Goal: Information Seeking & Learning: Learn about a topic

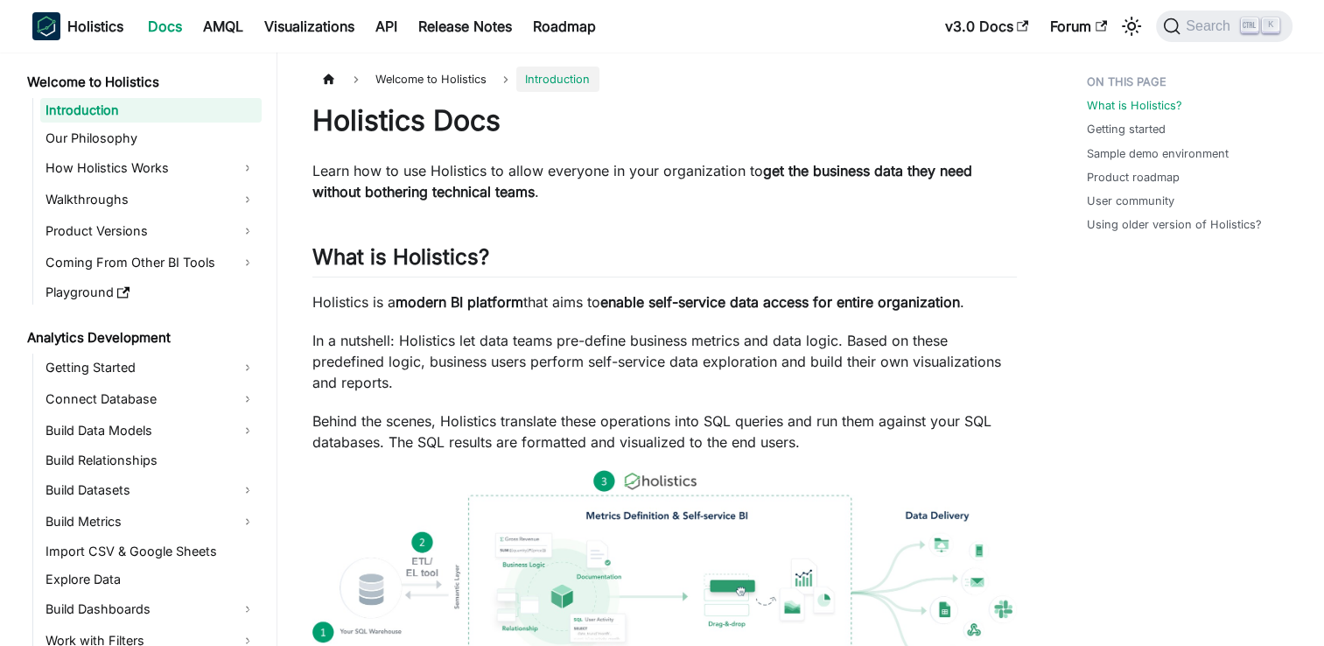
drag, startPoint x: 1284, startPoint y: 0, endPoint x: 754, endPoint y: 138, distance: 547.8
click at [653, 137] on h1 "Holistics Docs" at bounding box center [664, 120] width 704 height 35
click at [653, 126] on h1 "Holistics Docs" at bounding box center [664, 120] width 704 height 35
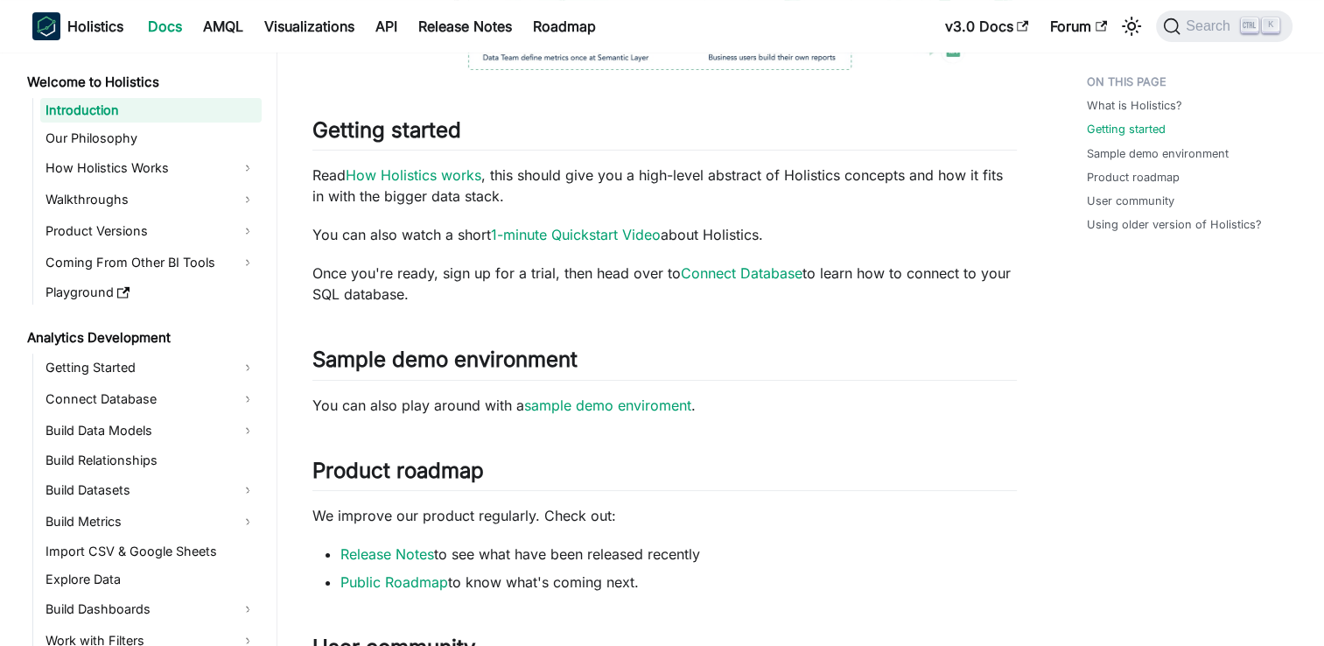
scroll to position [612, 0]
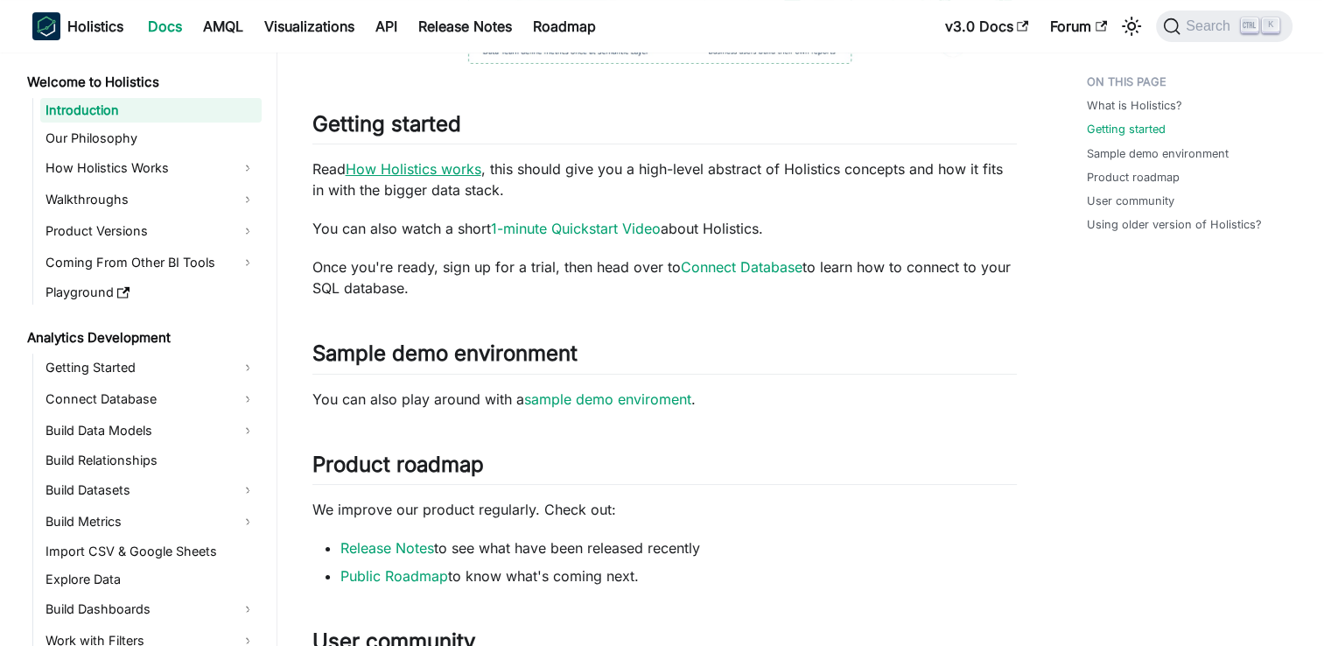
click at [443, 172] on link "How Holistics works" at bounding box center [414, 168] width 136 height 17
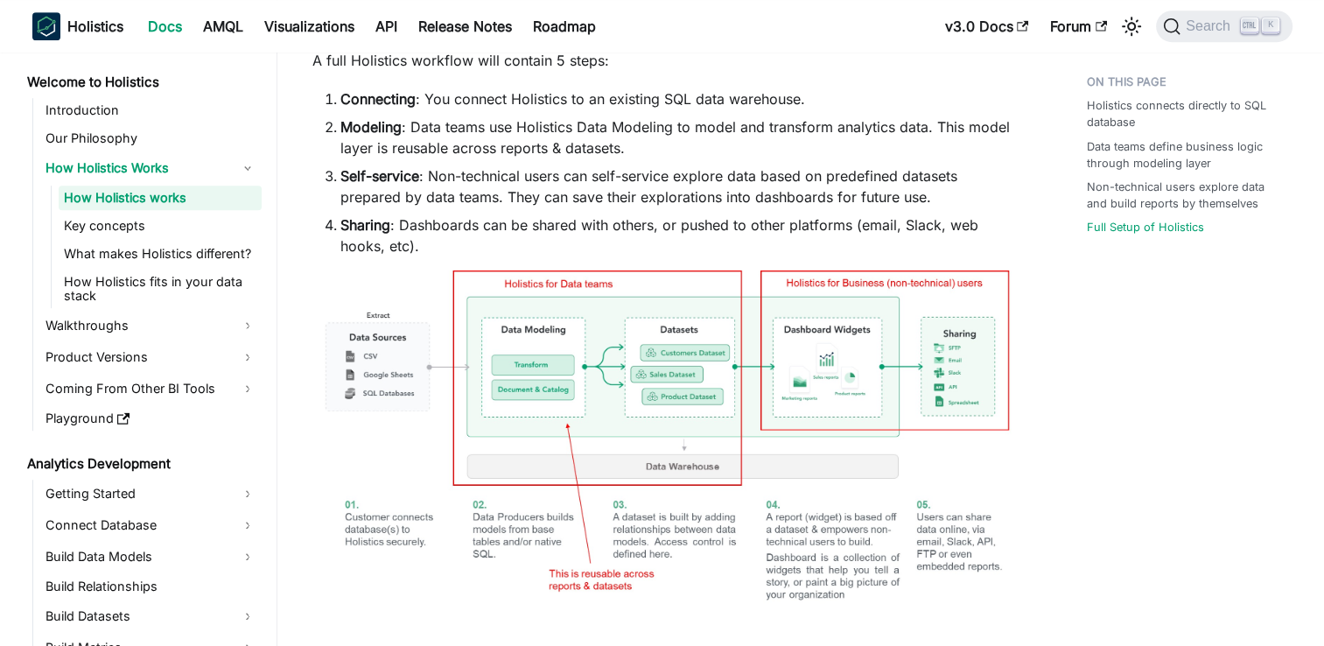
scroll to position [962, 0]
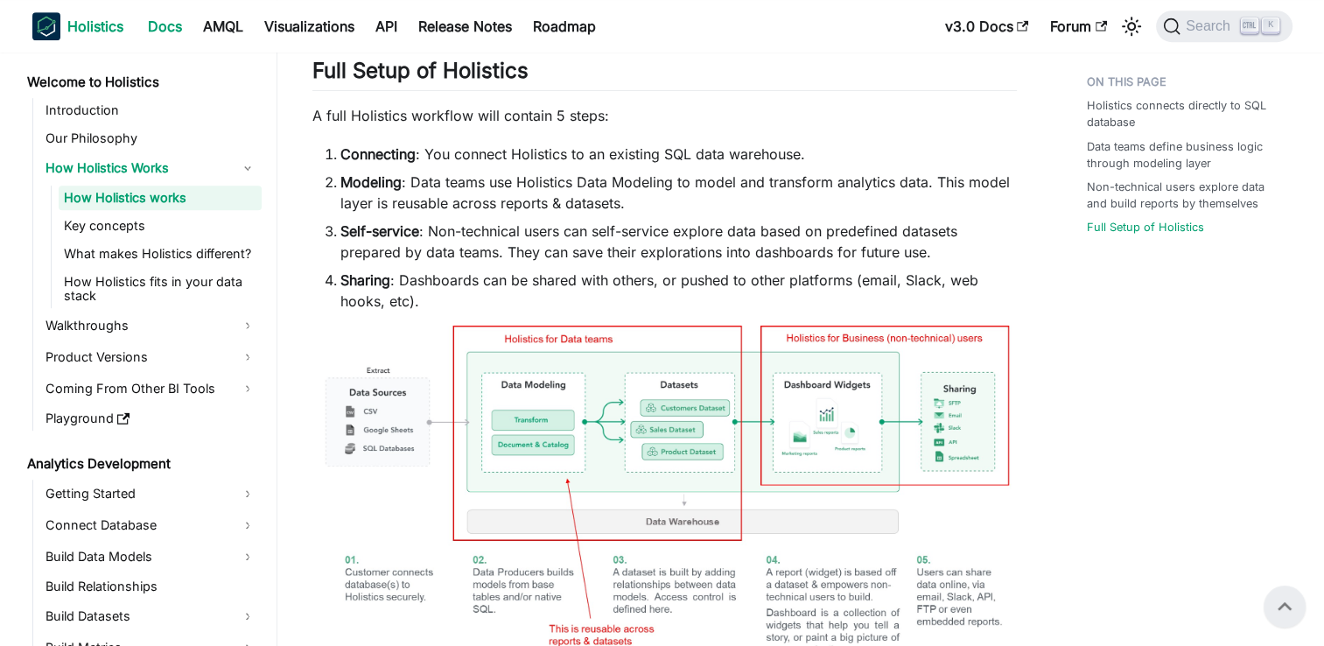
click at [105, 24] on b "Holistics" at bounding box center [95, 26] width 56 height 21
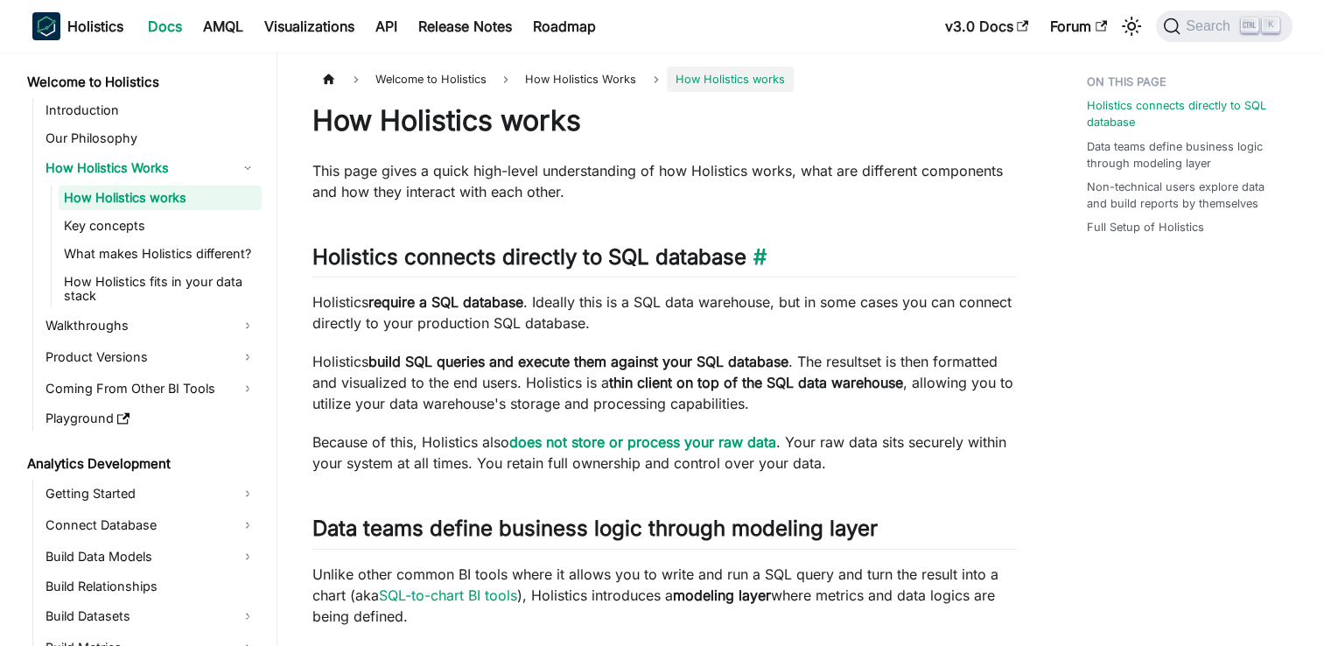
scroll to position [350, 0]
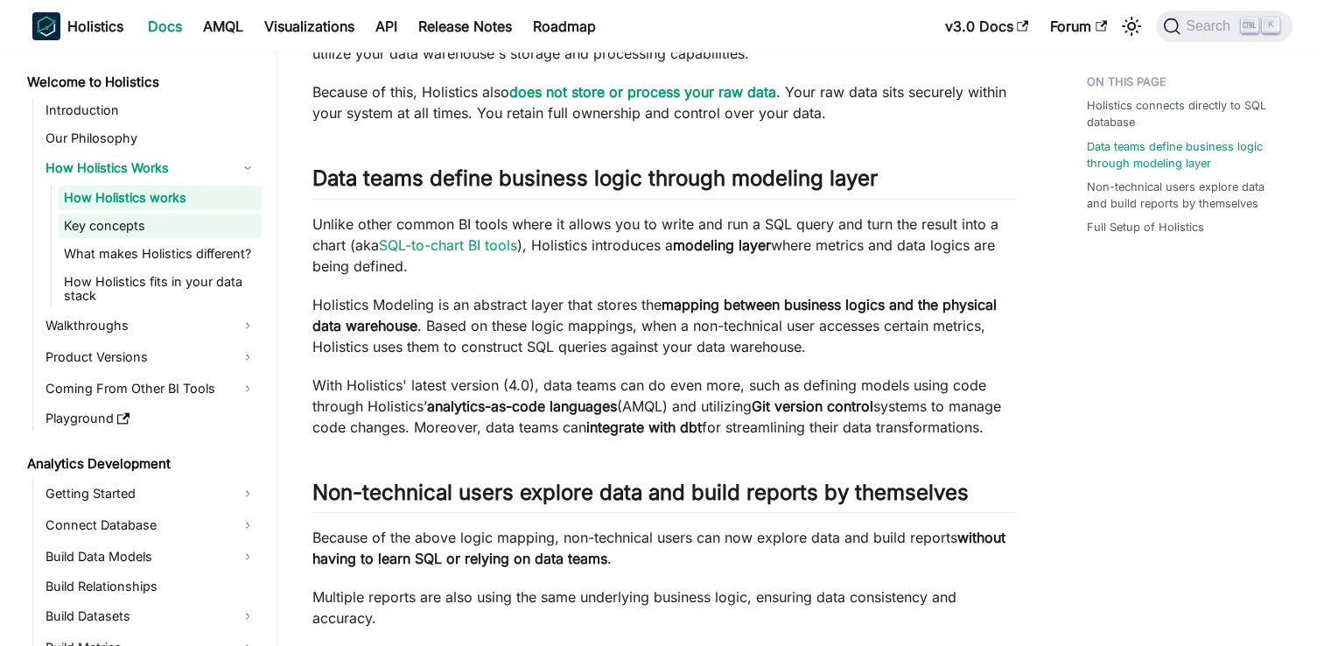
click at [99, 227] on link "Key concepts" at bounding box center [160, 225] width 203 height 24
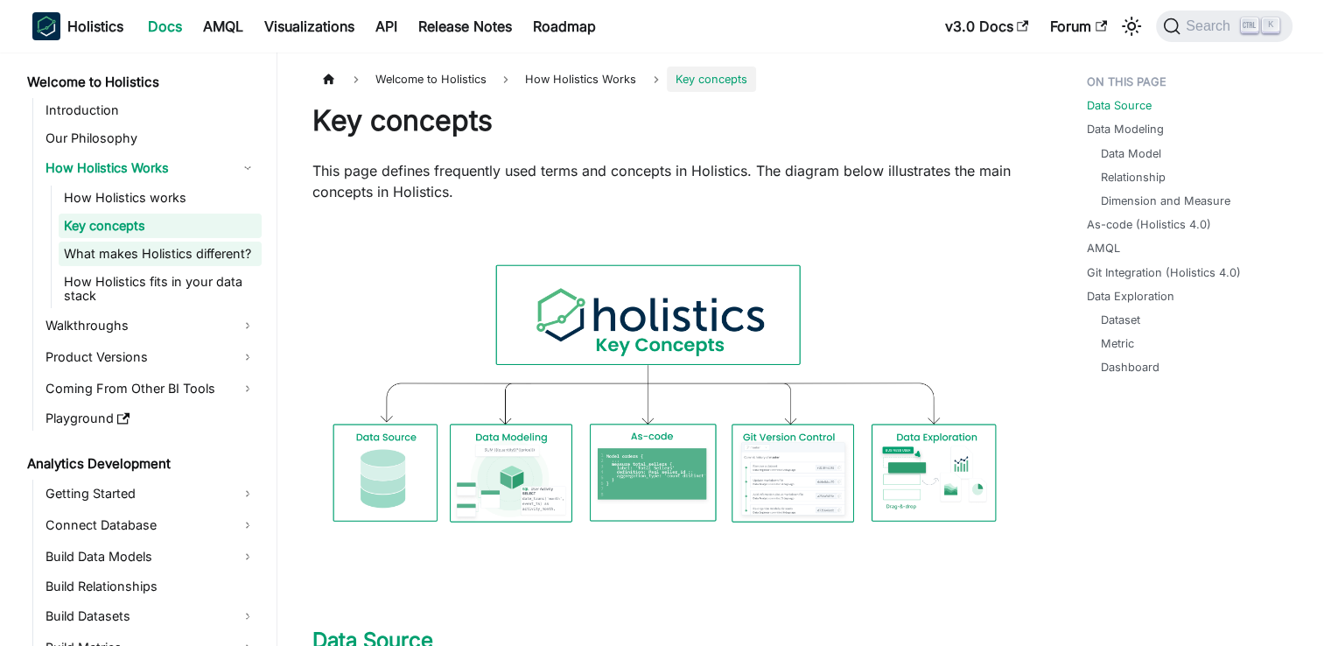
click at [154, 253] on link "What makes Holistics different?" at bounding box center [160, 253] width 203 height 24
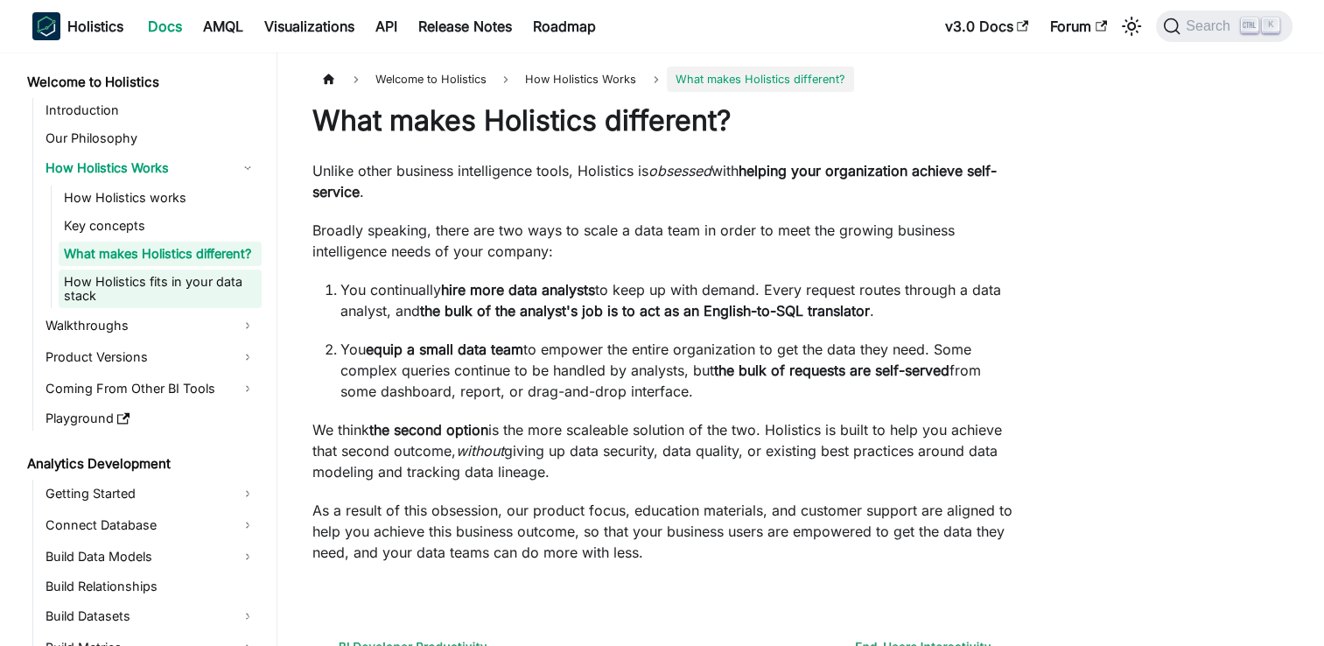
drag, startPoint x: 121, startPoint y: 299, endPoint x: 242, endPoint y: 320, distance: 123.4
click at [122, 299] on link "How Holistics fits in your data stack" at bounding box center [160, 288] width 203 height 38
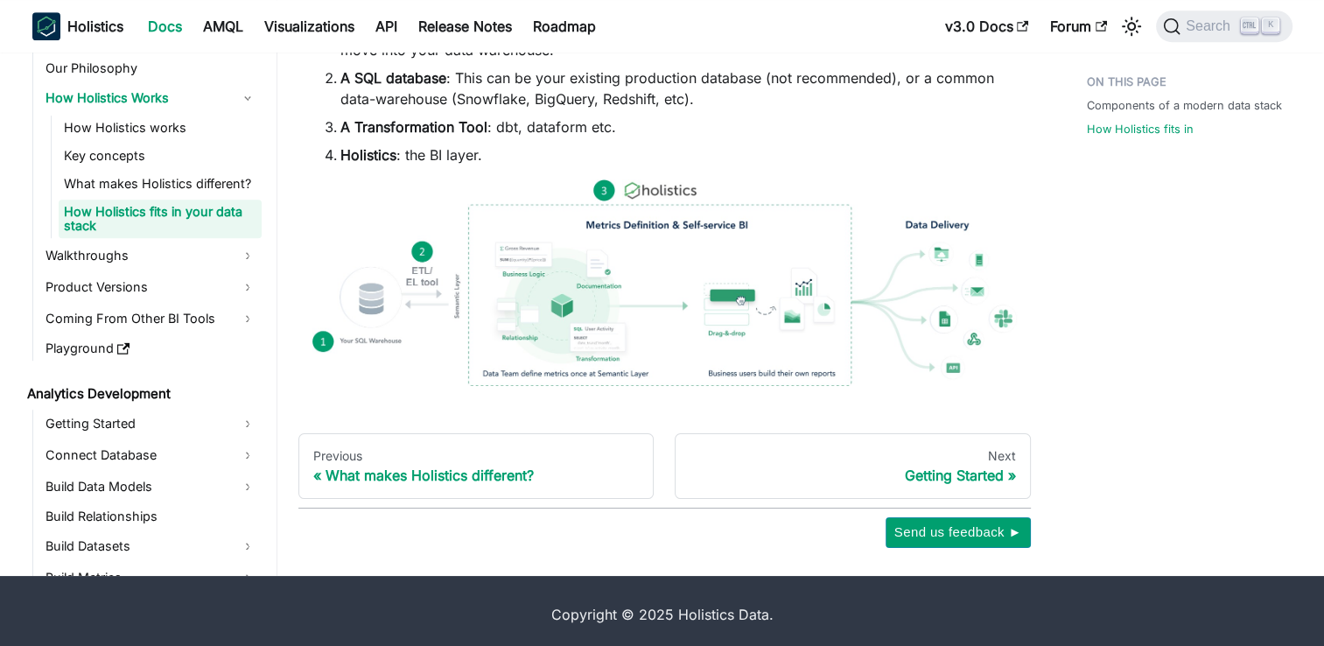
scroll to position [1127, 0]
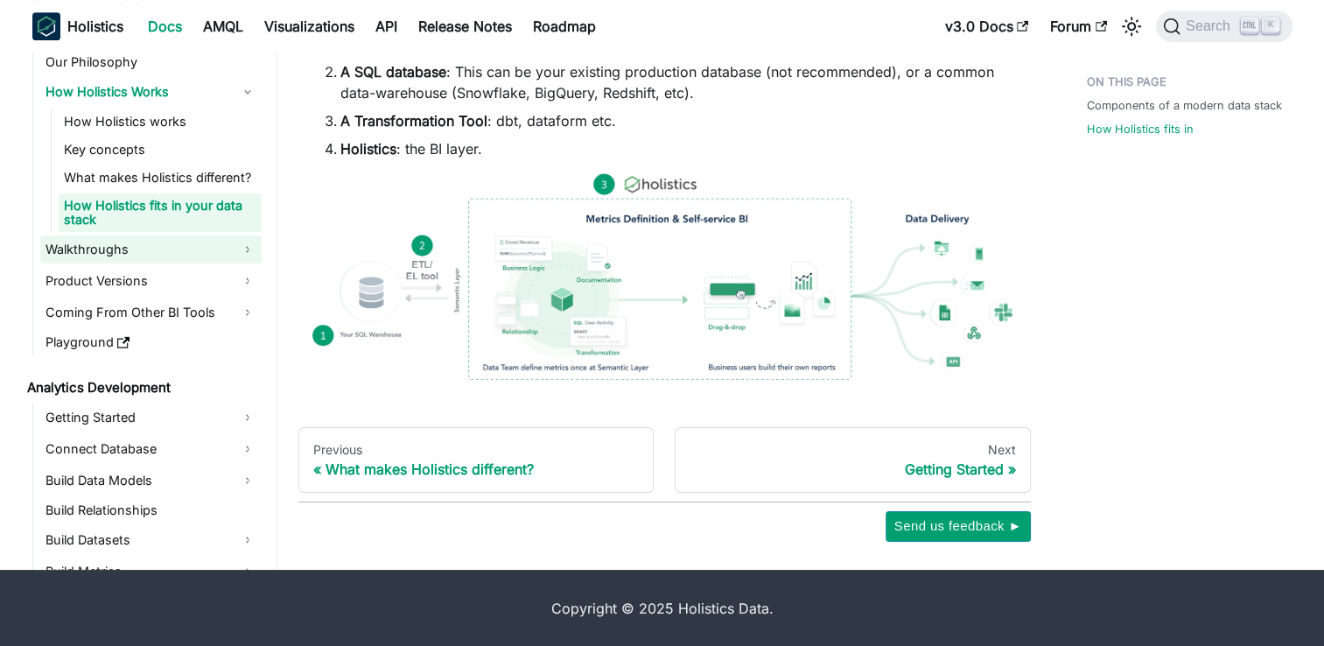
click at [141, 247] on link "Walkthroughs" at bounding box center [150, 249] width 221 height 28
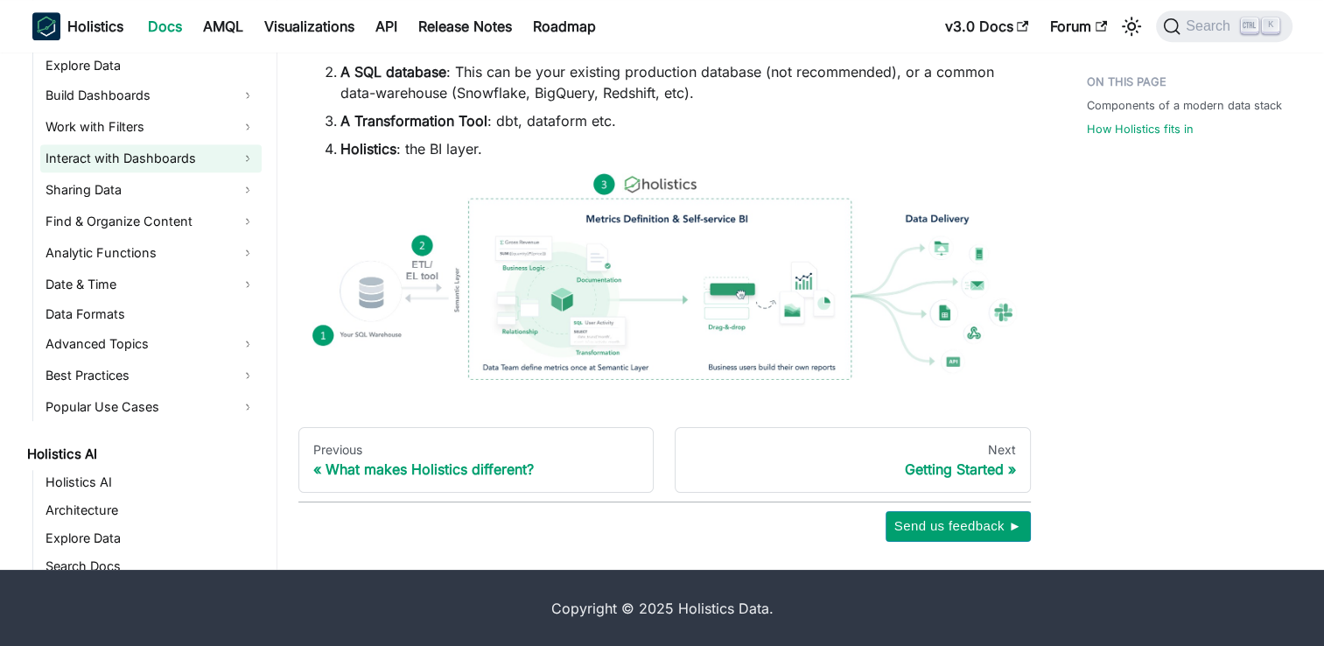
scroll to position [700, 0]
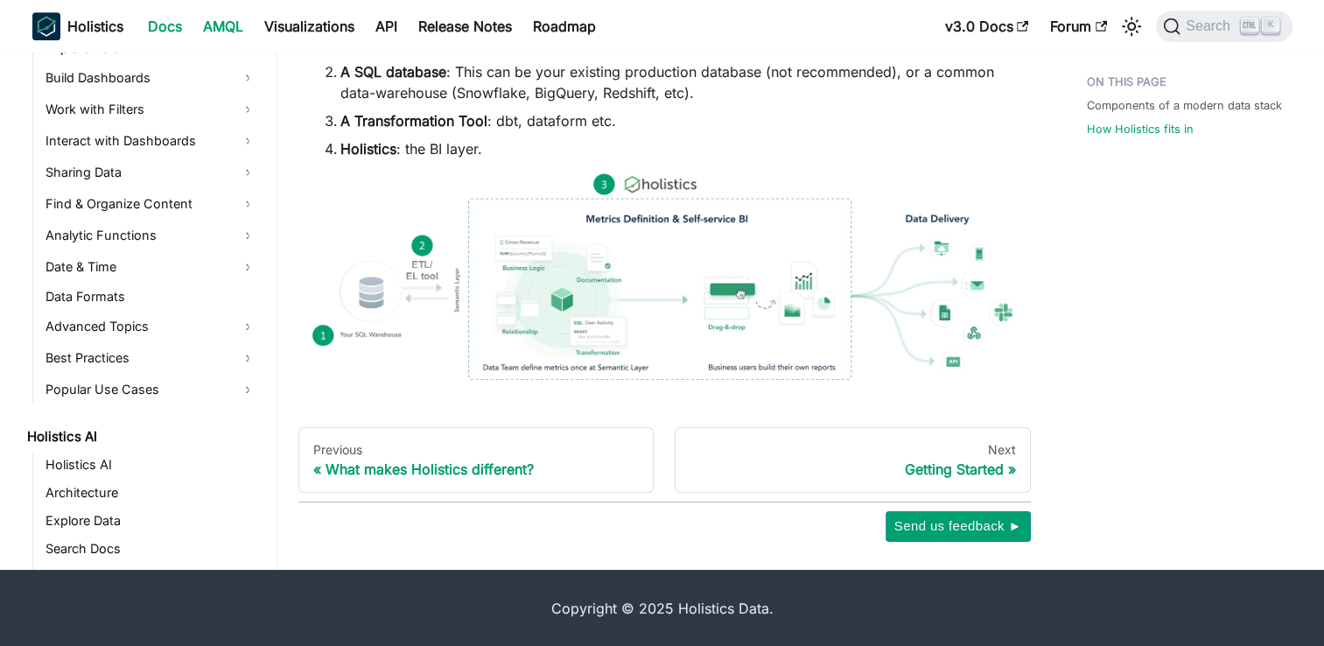
click at [214, 37] on link "AMQL" at bounding box center [222, 26] width 61 height 28
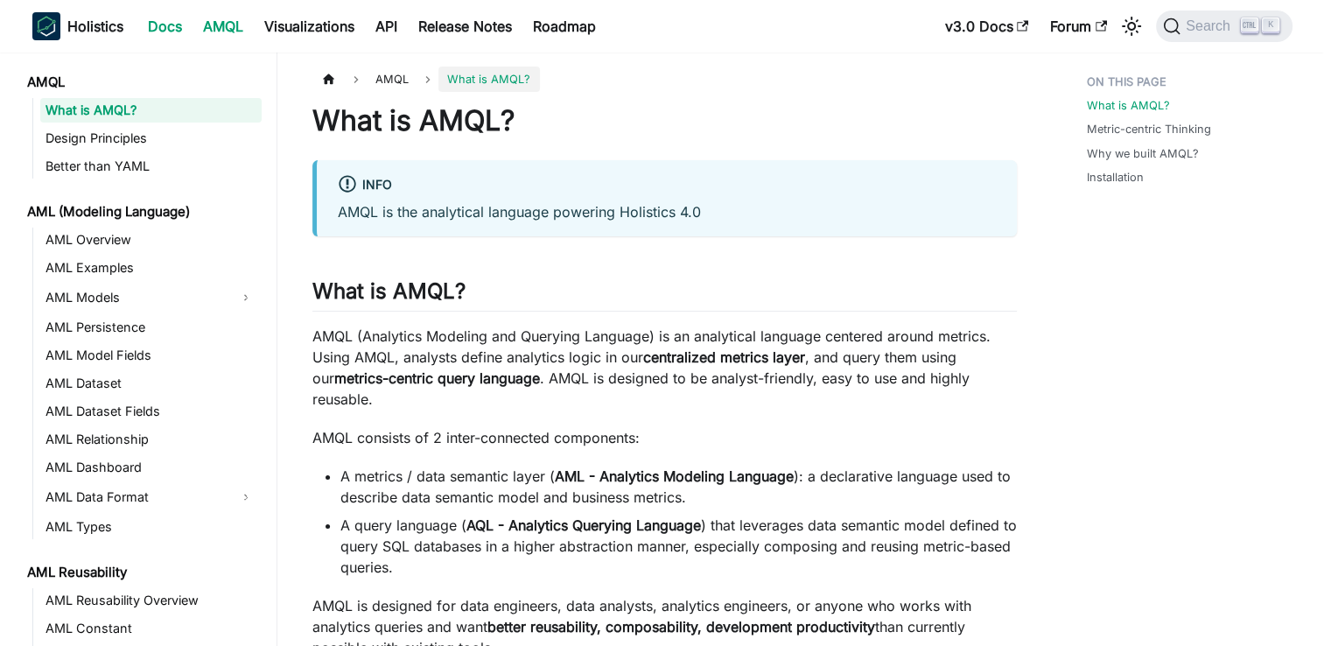
click at [168, 27] on link "Docs" at bounding box center [164, 26] width 55 height 28
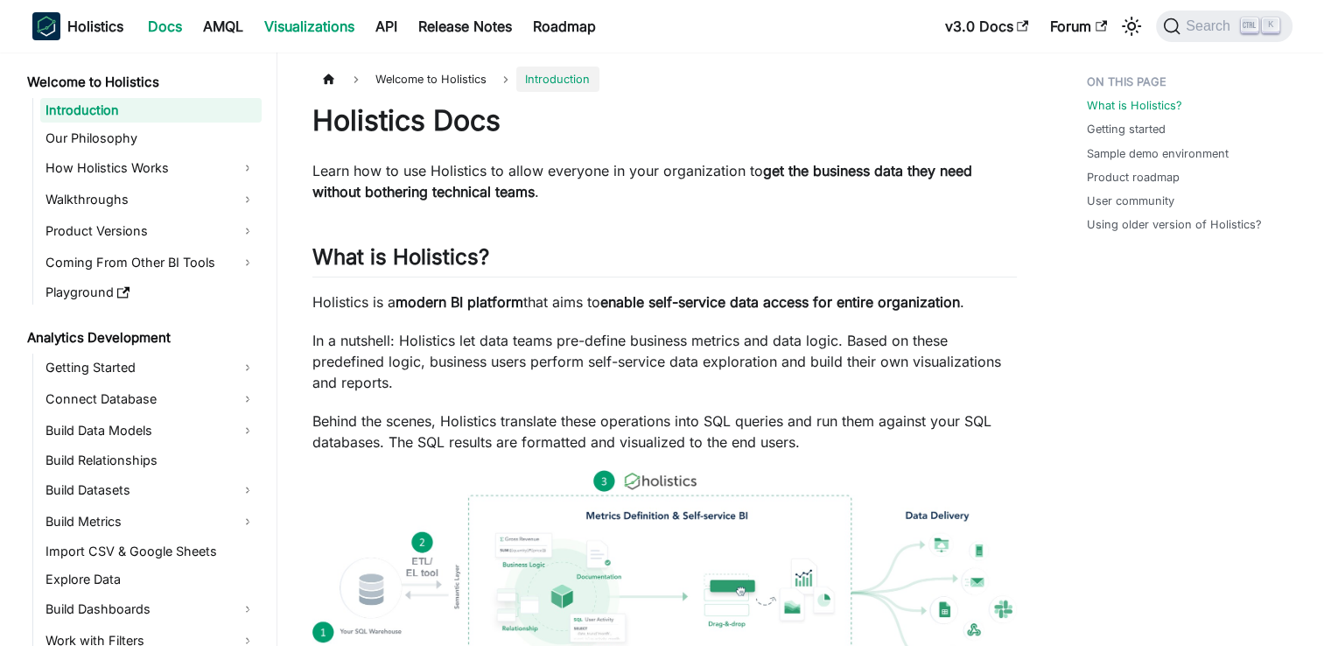
click at [332, 26] on link "Visualizations" at bounding box center [309, 26] width 111 height 28
